Goal: Information Seeking & Learning: Learn about a topic

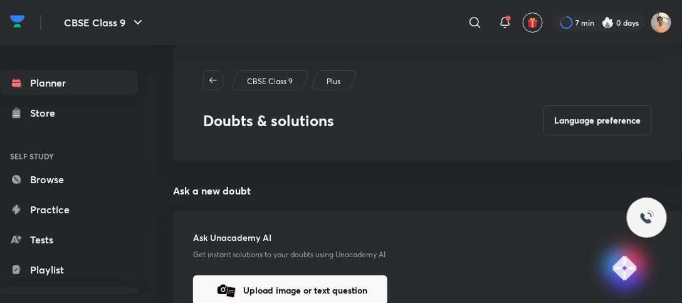
click at [73, 74] on link "Planner" at bounding box center [69, 82] width 138 height 25
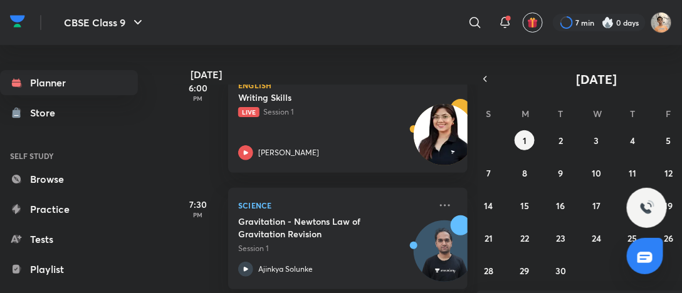
scroll to position [441, 0]
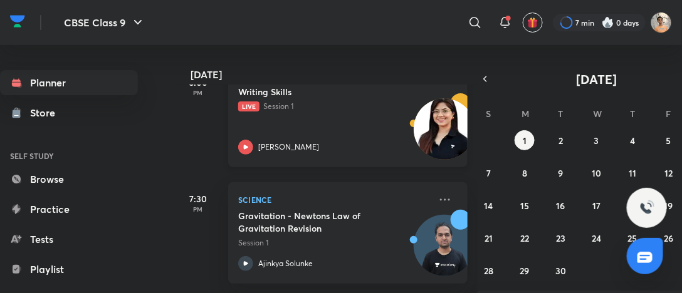
click at [419, 127] on img at bounding box center [444, 128] width 61 height 61
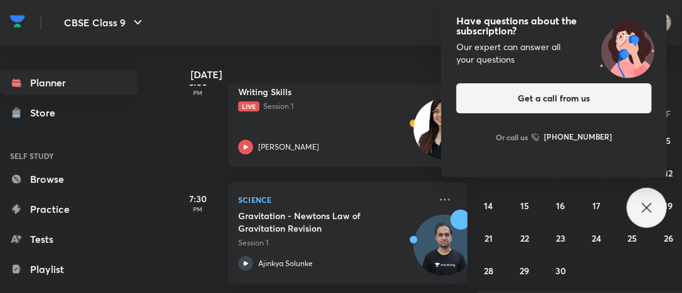
scroll to position [356, 0]
